Goal: Entertainment & Leisure: Consume media (video, audio)

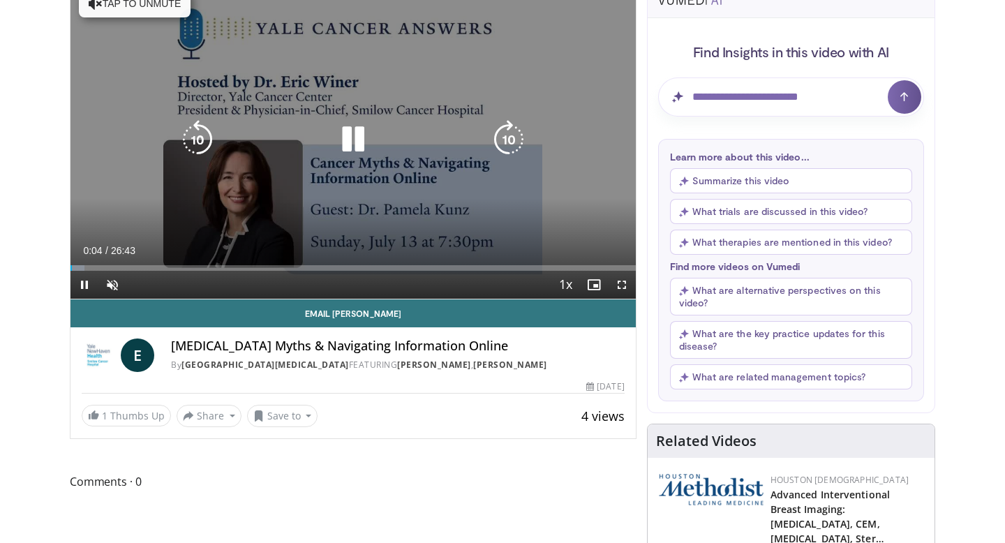
scroll to position [131, 0]
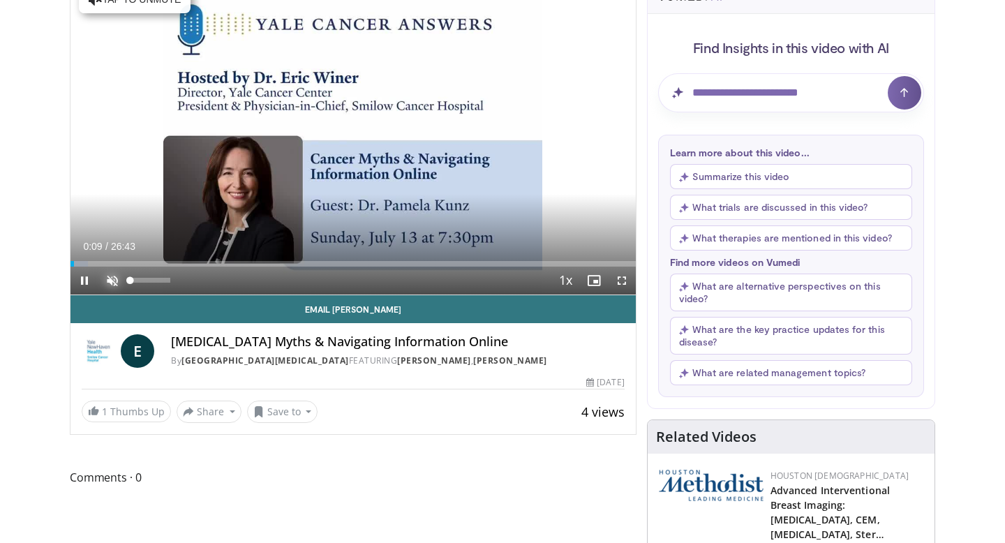
click at [111, 281] on span "Video Player" at bounding box center [112, 281] width 28 height 28
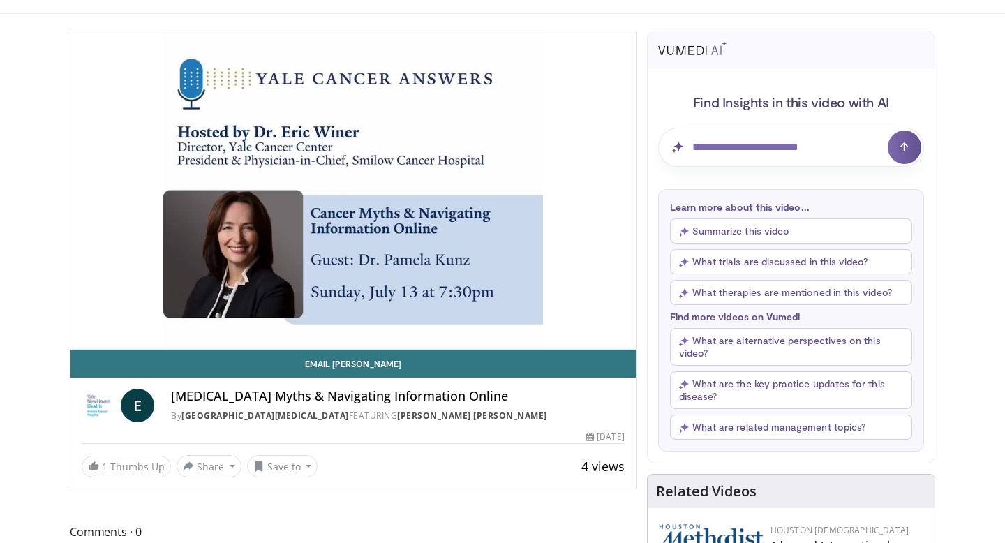
scroll to position [73, 0]
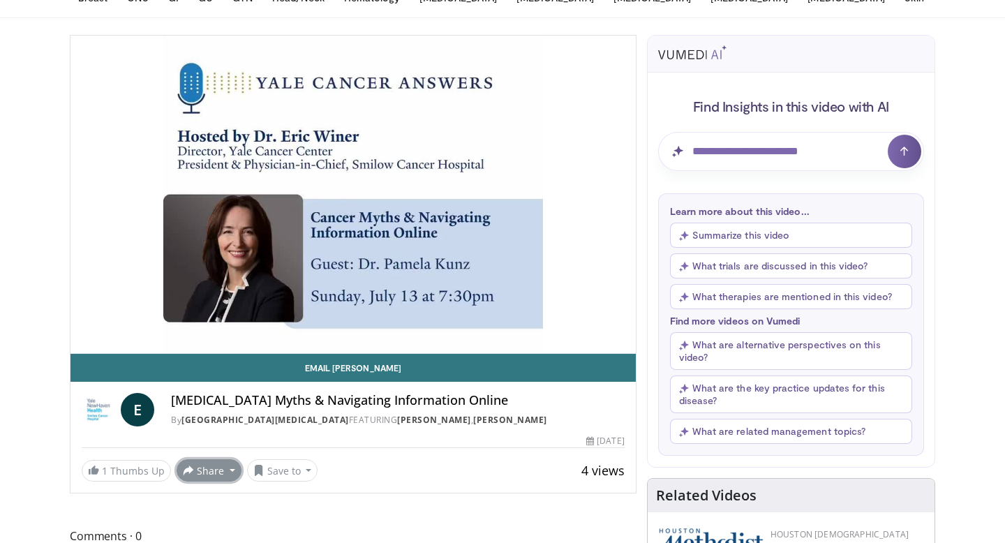
click at [209, 477] on button "Share" at bounding box center [209, 470] width 65 height 22
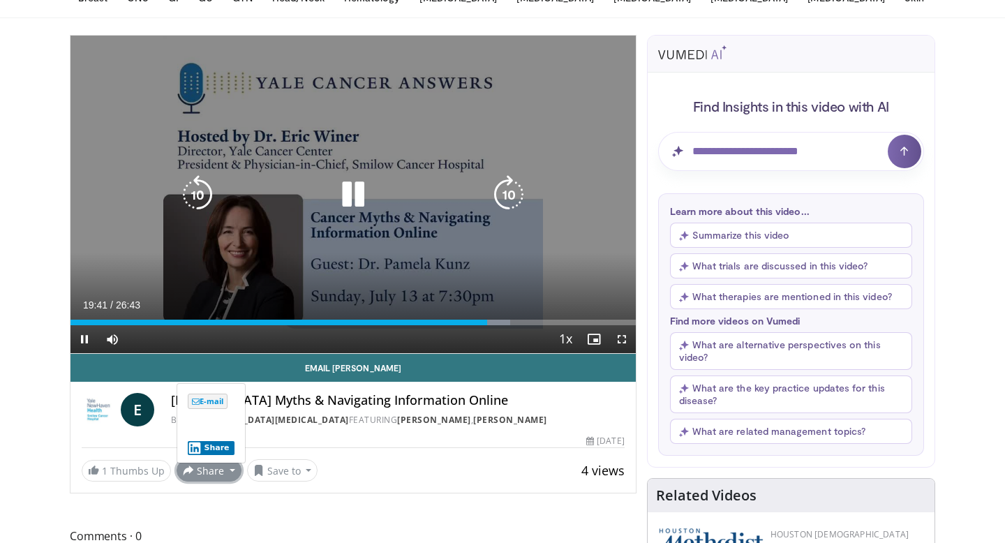
click at [357, 200] on icon "Video Player" at bounding box center [353, 194] width 39 height 39
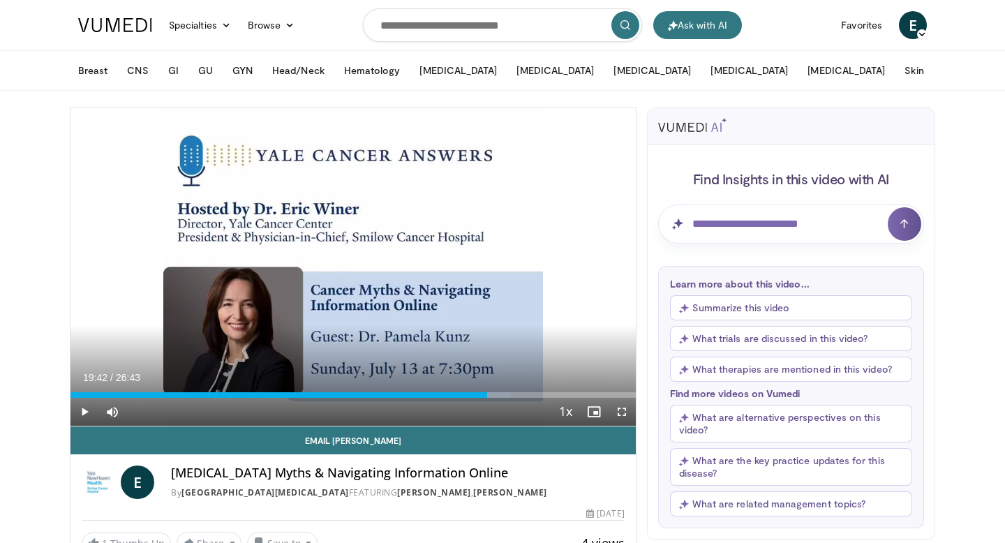
scroll to position [73, 0]
